Goal: Transaction & Acquisition: Download file/media

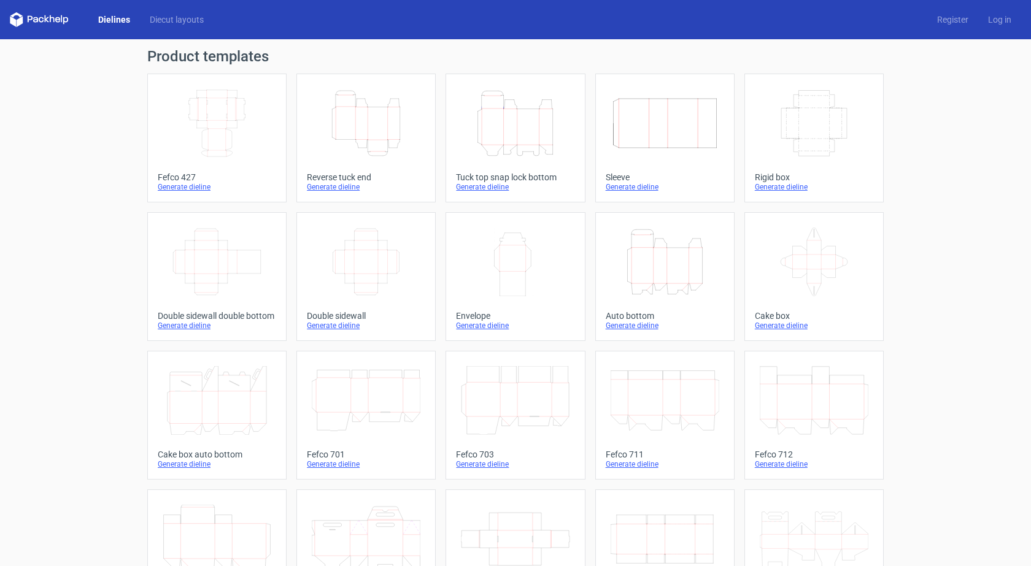
click at [221, 126] on icon "Width Depth Height" at bounding box center [217, 123] width 109 height 69
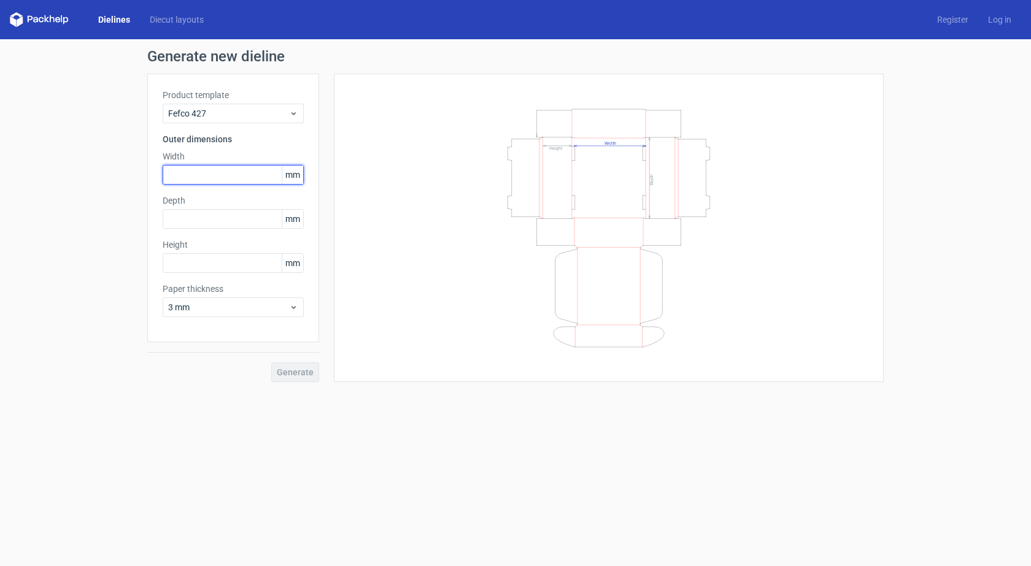
click at [224, 178] on input "text" at bounding box center [233, 175] width 141 height 20
click at [173, 177] on input "text" at bounding box center [233, 175] width 141 height 20
type input "210"
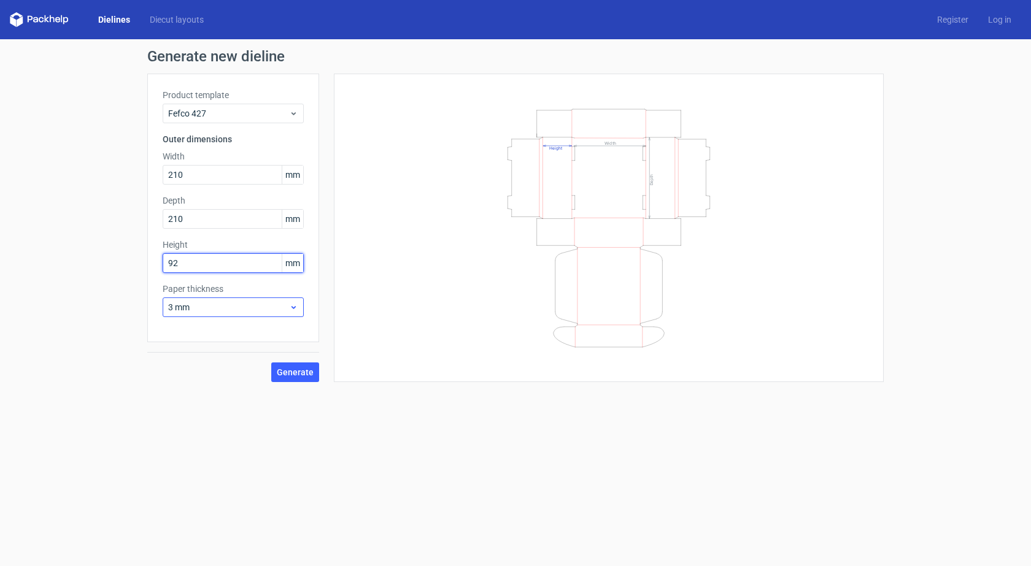
type input "92"
click at [233, 298] on div "3 mm" at bounding box center [233, 308] width 141 height 20
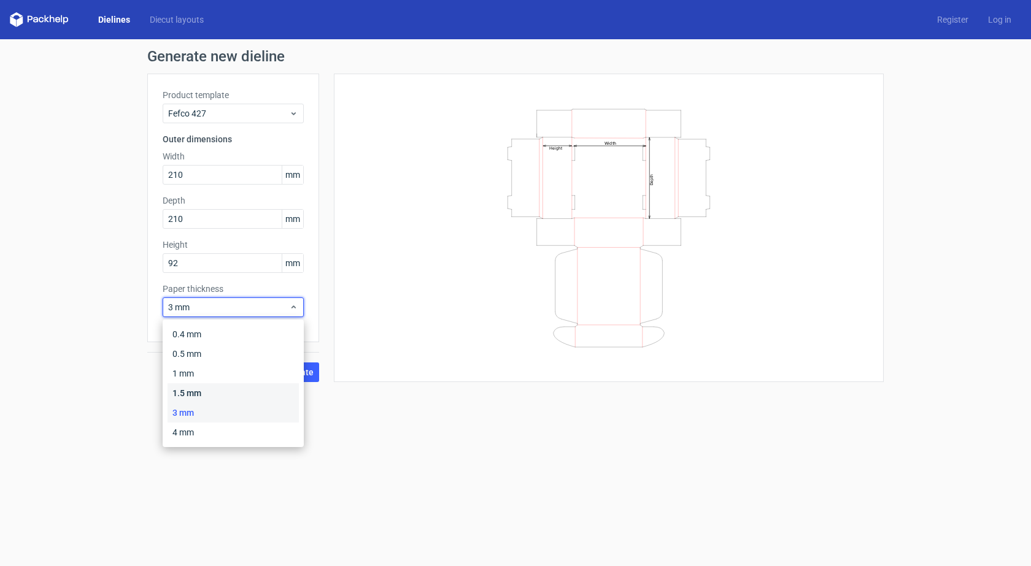
click at [225, 388] on div "1.5 mm" at bounding box center [232, 393] width 131 height 20
click at [261, 315] on div "1.5 mm" at bounding box center [233, 308] width 141 height 20
click at [245, 348] on div "0.5 mm" at bounding box center [232, 354] width 131 height 20
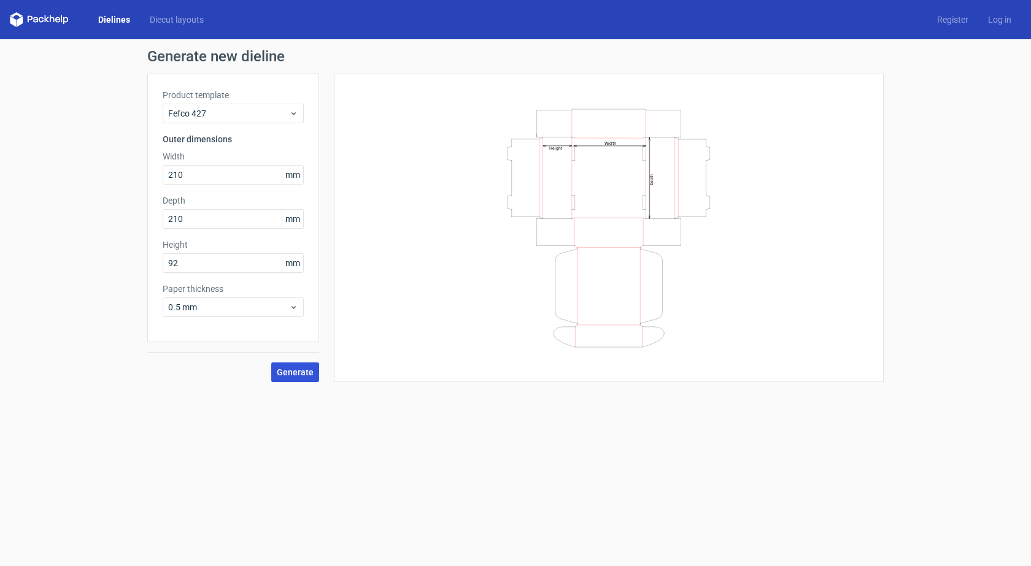
click at [313, 379] on button "Generate" at bounding box center [295, 373] width 48 height 20
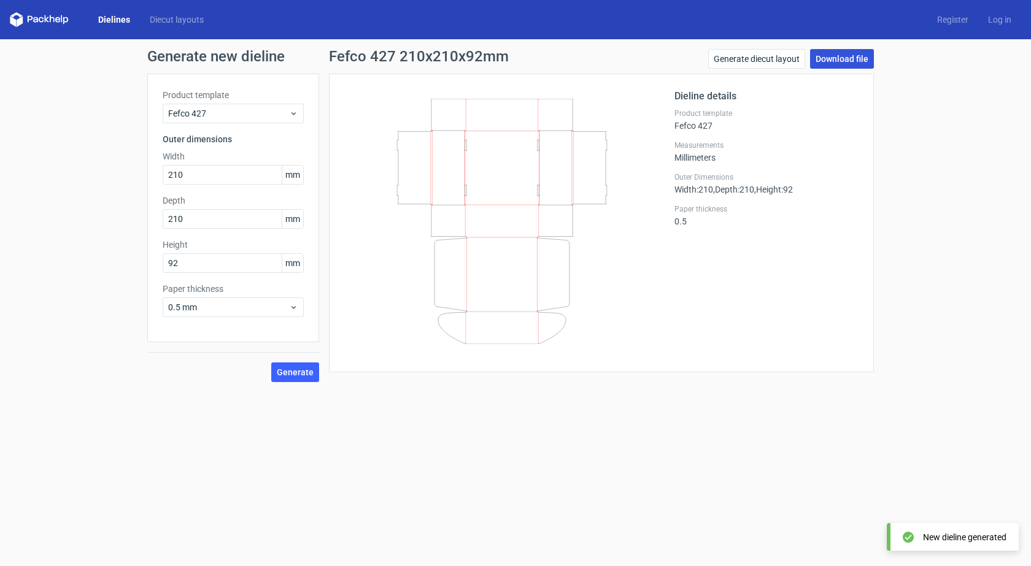
click at [825, 58] on link "Download file" at bounding box center [842, 59] width 64 height 20
click at [213, 310] on span "0.5 mm" at bounding box center [228, 307] width 121 height 12
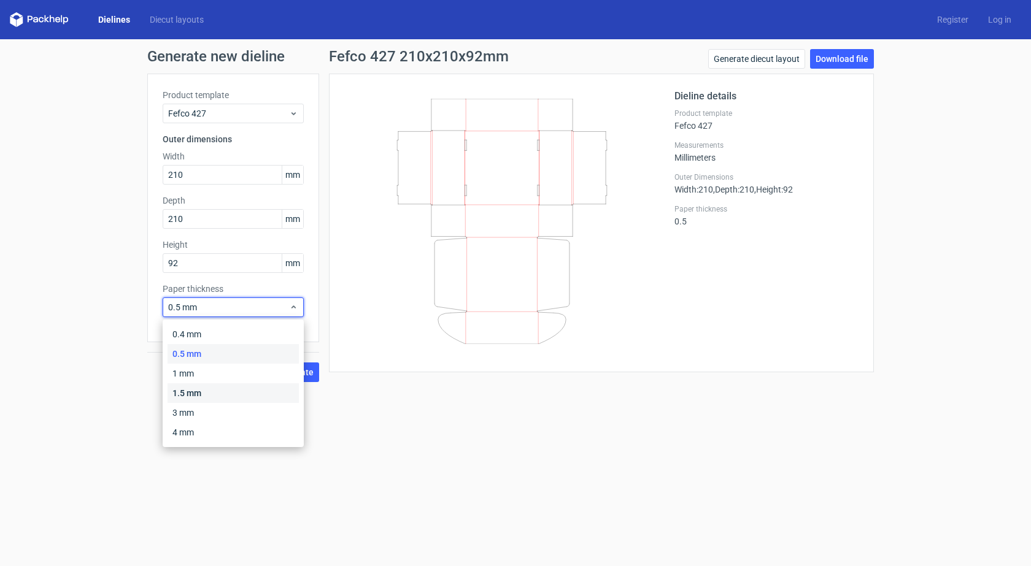
click at [209, 401] on div "1.5 mm" at bounding box center [232, 393] width 131 height 20
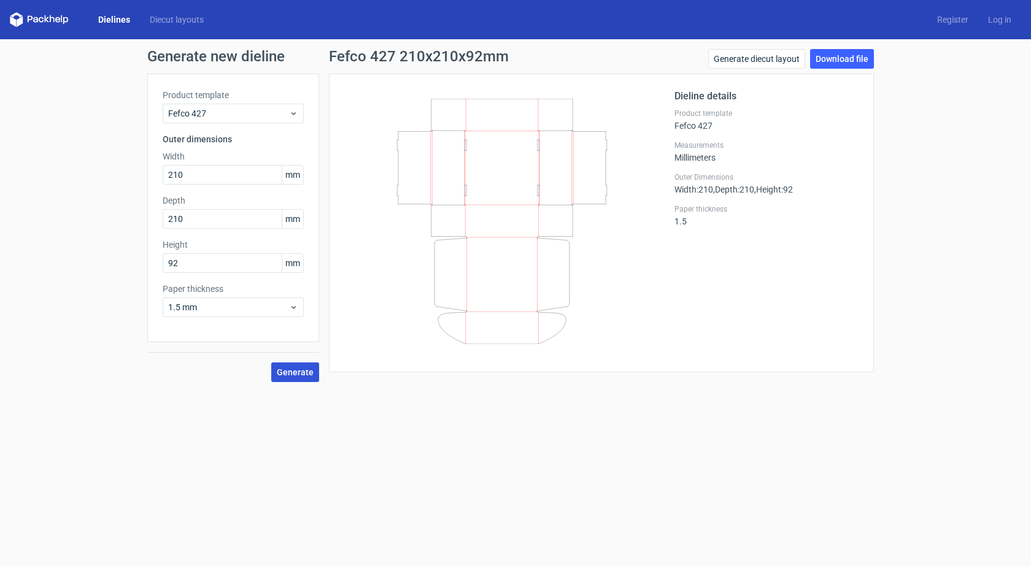
click at [315, 373] on button "Generate" at bounding box center [295, 373] width 48 height 20
click at [825, 58] on link "Download file" at bounding box center [842, 59] width 64 height 20
